Goal: Check status: Check status

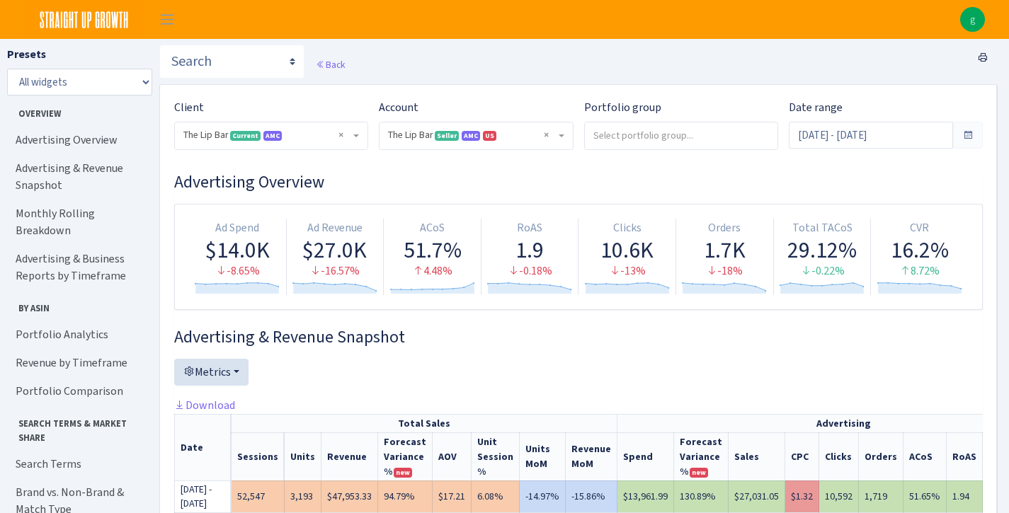
select select "2713864224225319"
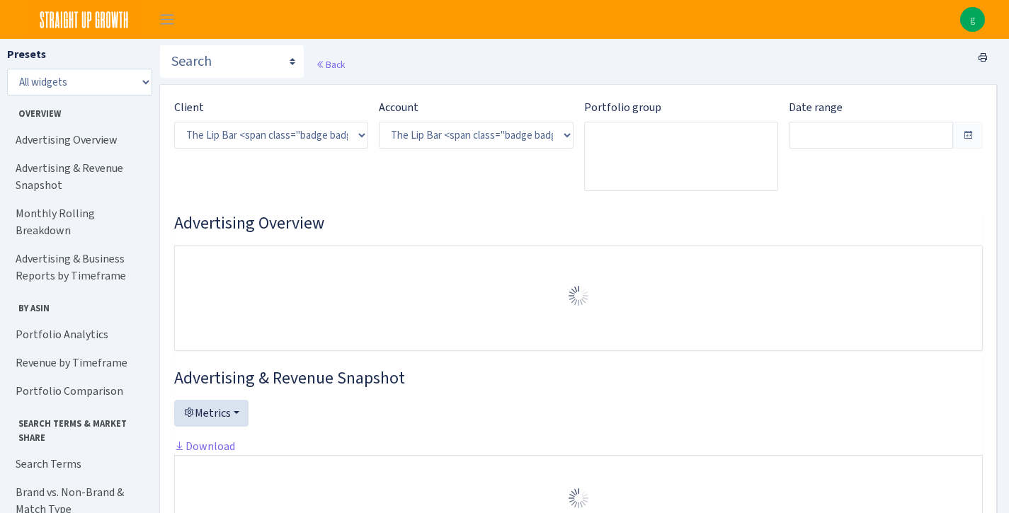
select select "2713864224225319"
type input "[DATE] - [DATE]"
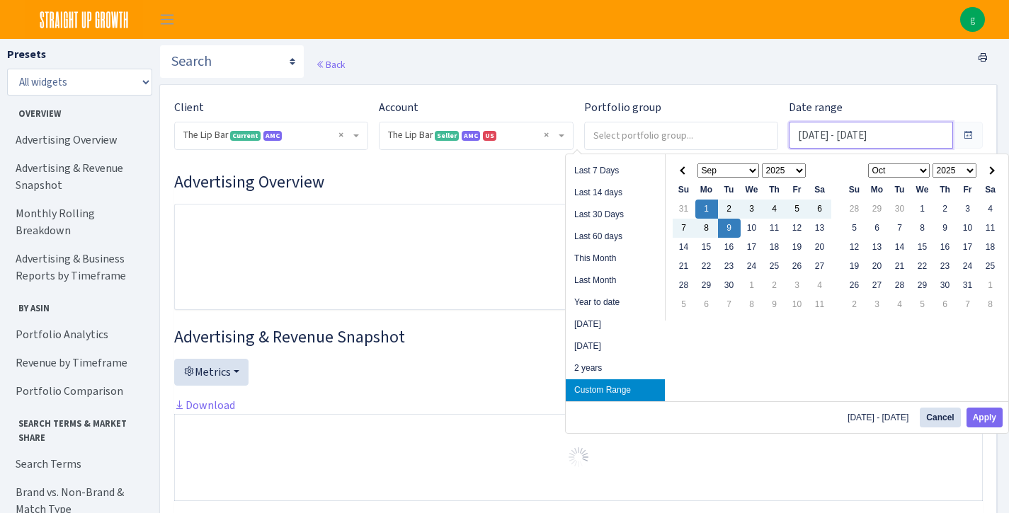
click at [885, 132] on input "[DATE] - [DATE]" at bounding box center [871, 135] width 164 height 27
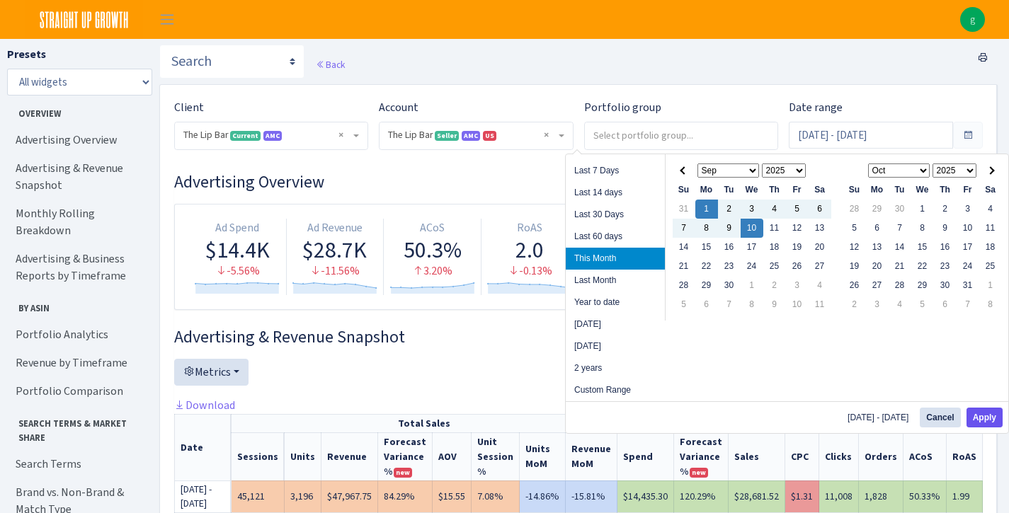
click at [976, 421] on button "Apply" at bounding box center [984, 418] width 36 height 20
type input "[DATE] - [DATE]"
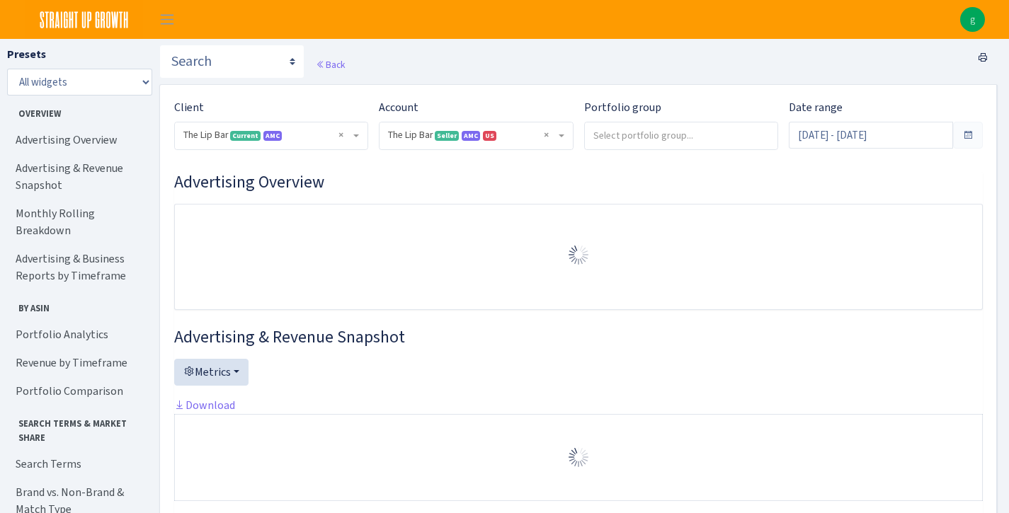
select select "2713864224225319"
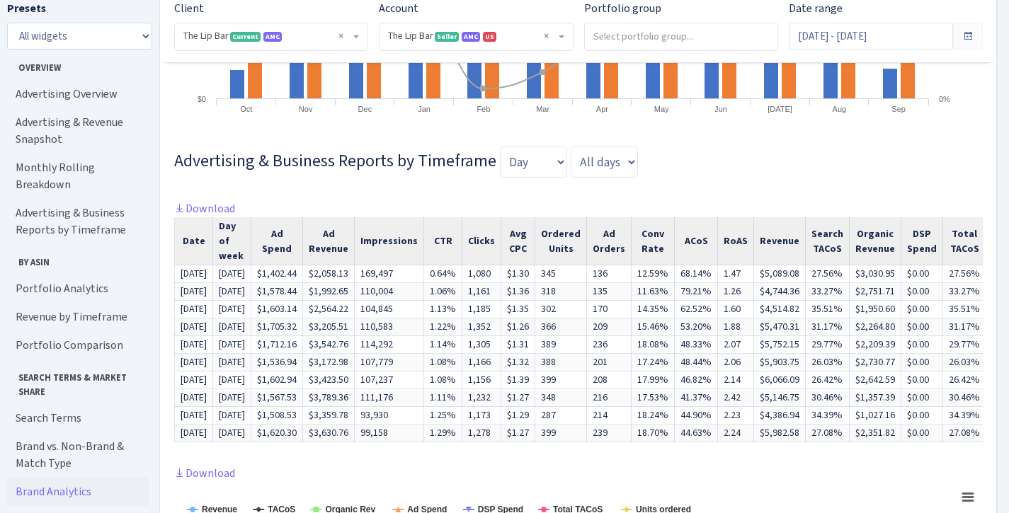
scroll to position [1142, 0]
